Goal: Navigation & Orientation: Find specific page/section

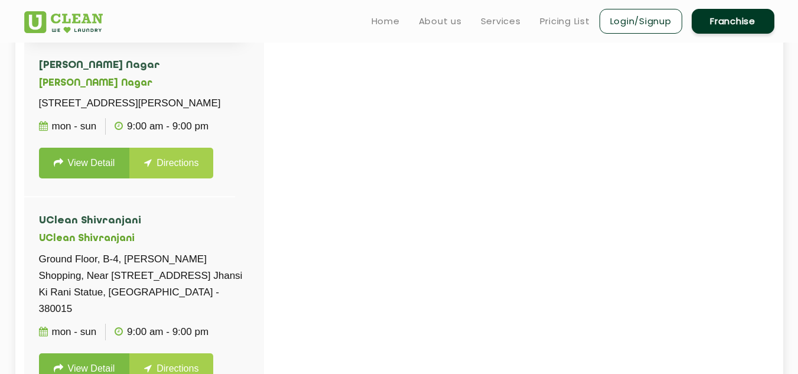
scroll to position [294, 0]
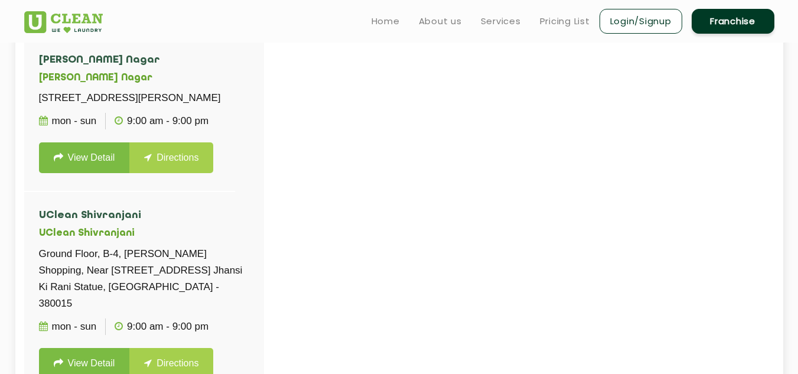
click at [538, 184] on div at bounding box center [423, 206] width 798 height 374
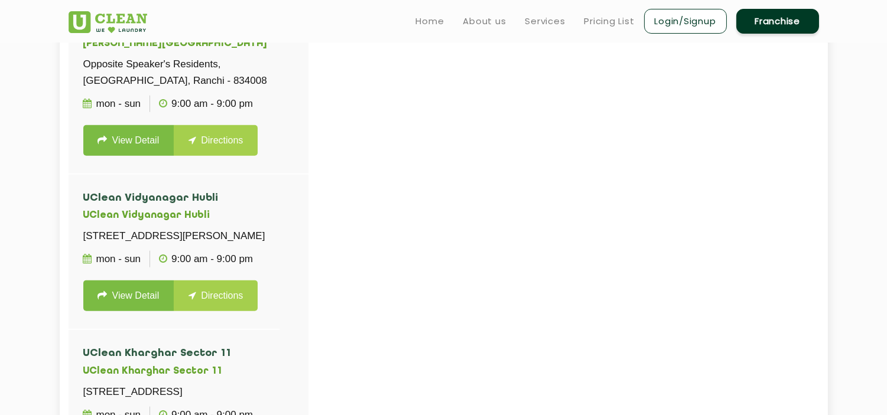
scroll to position [2530, 0]
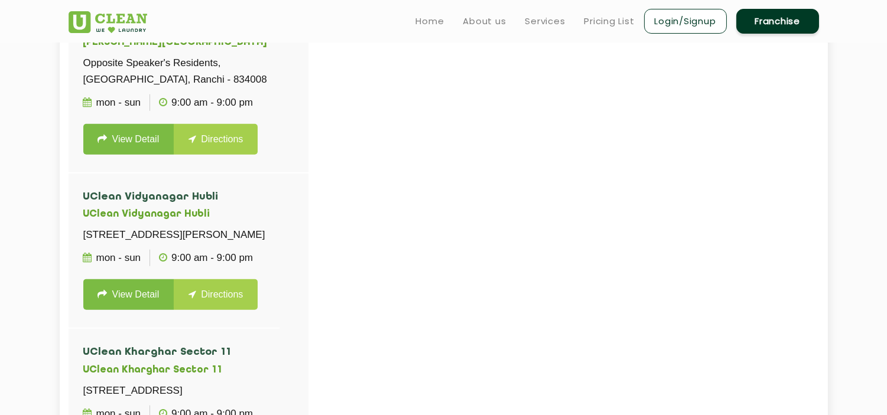
click at [668, 19] on link "Login/Signup" at bounding box center [685, 21] width 83 height 25
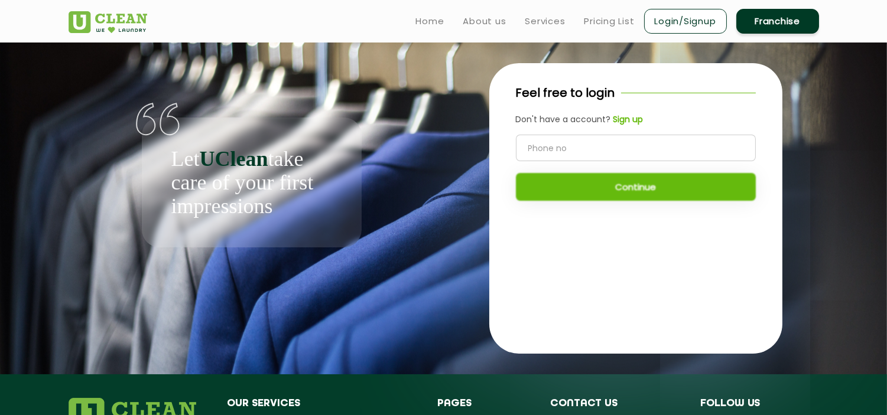
click at [610, 158] on input "tel" at bounding box center [636, 148] width 240 height 27
type input "8860433642"
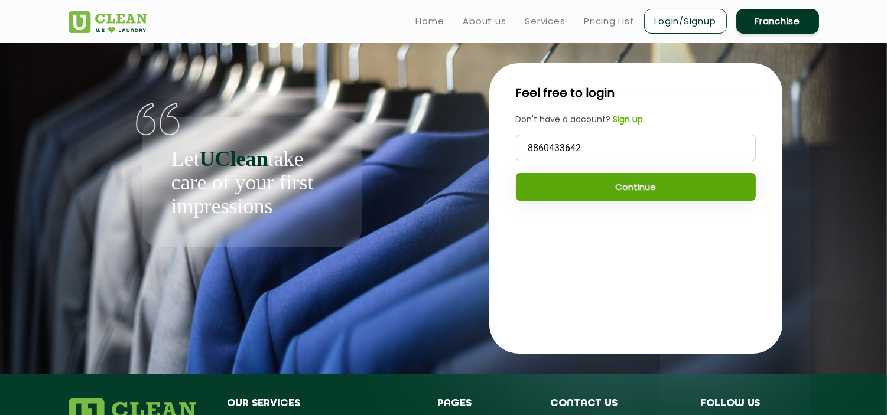
click at [618, 187] on button "Continue" at bounding box center [636, 187] width 240 height 28
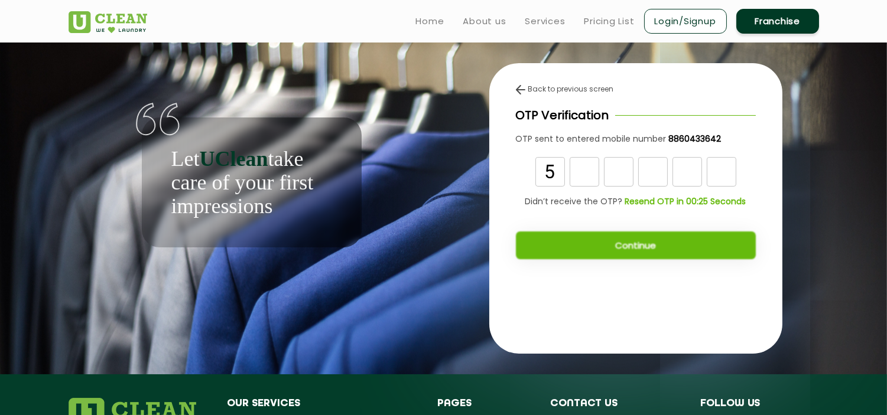
type input "5"
type input "7"
type input "9"
type input "7"
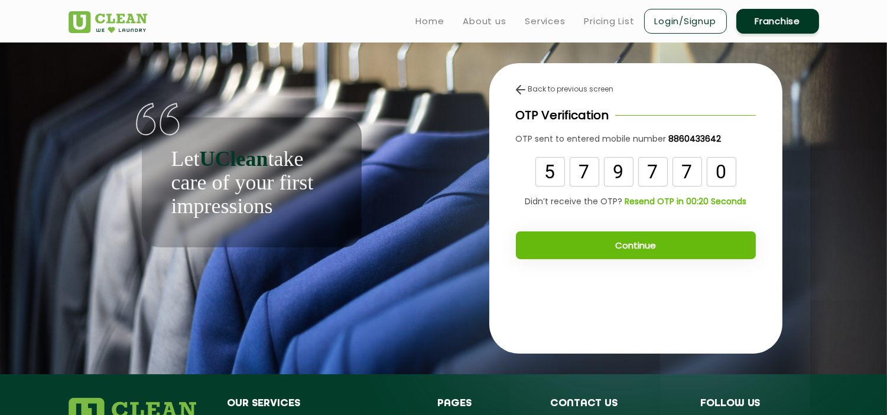
type input "0"
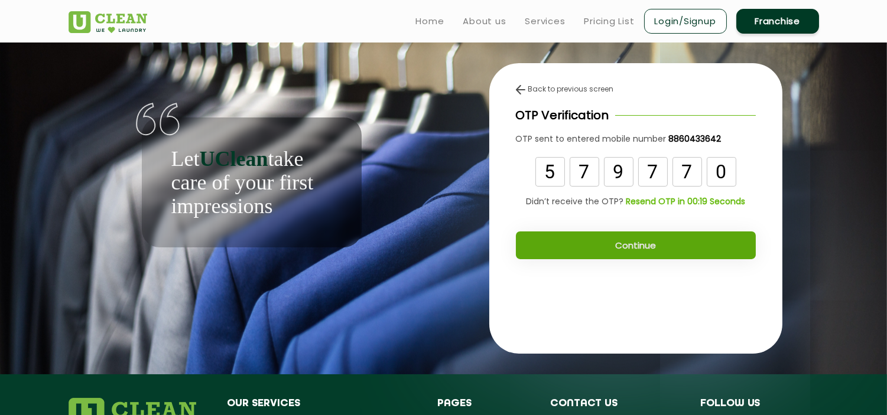
click at [664, 236] on button "Continue" at bounding box center [636, 246] width 240 height 28
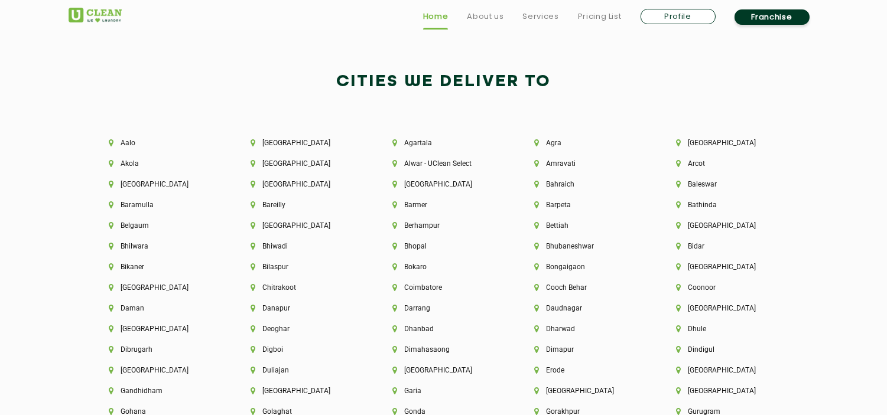
scroll to position [3402, 0]
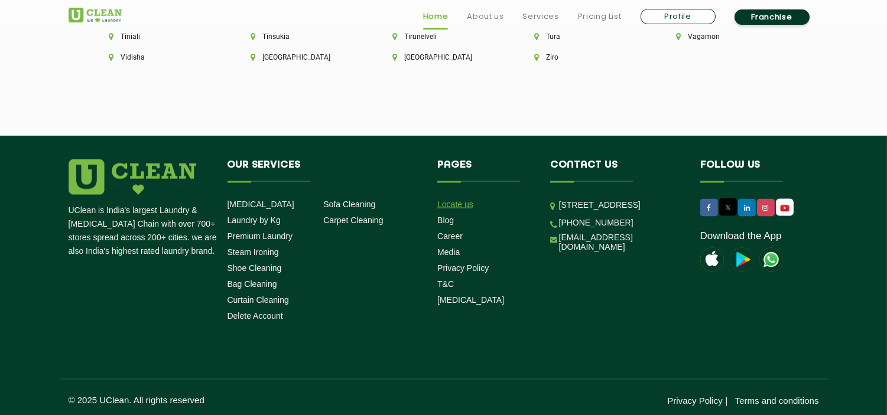
click at [443, 200] on link "Locate us" at bounding box center [455, 204] width 36 height 9
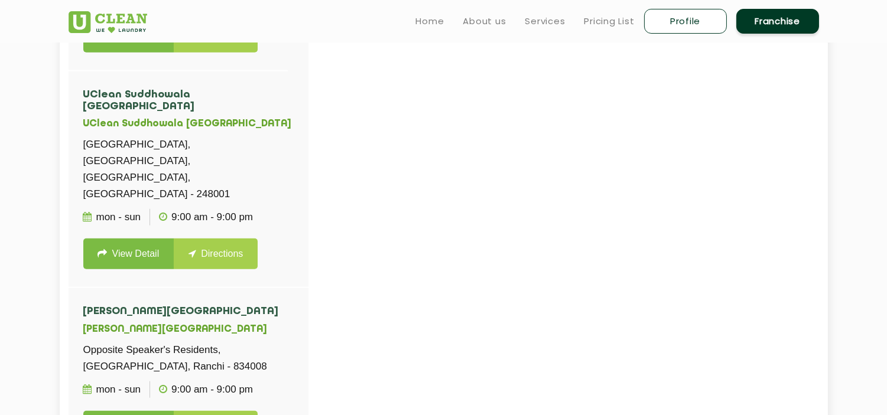
scroll to position [2249, 0]
